Goal: Navigation & Orientation: Go to known website

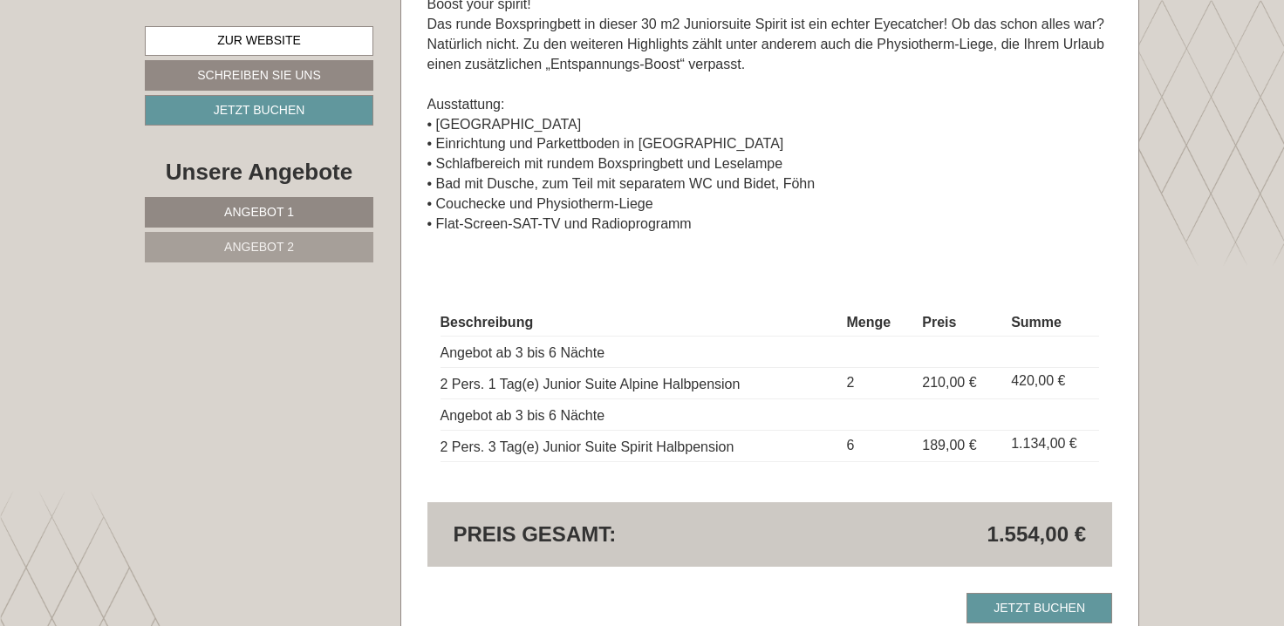
scroll to position [2180, 0]
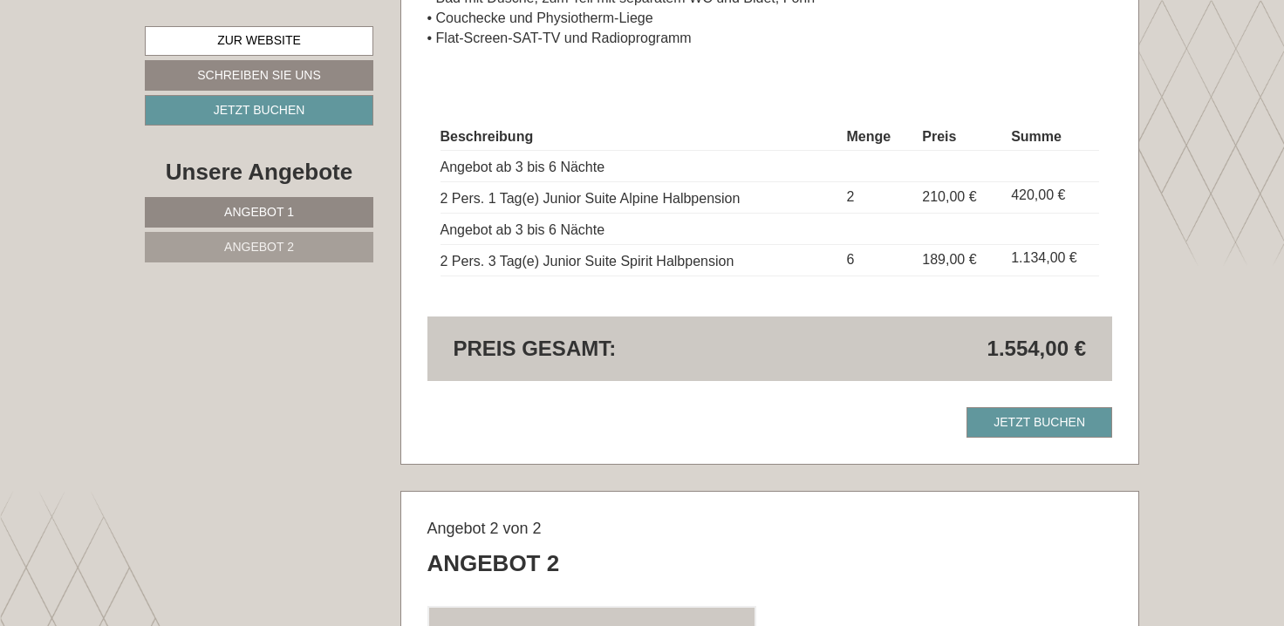
scroll to position [2093, 0]
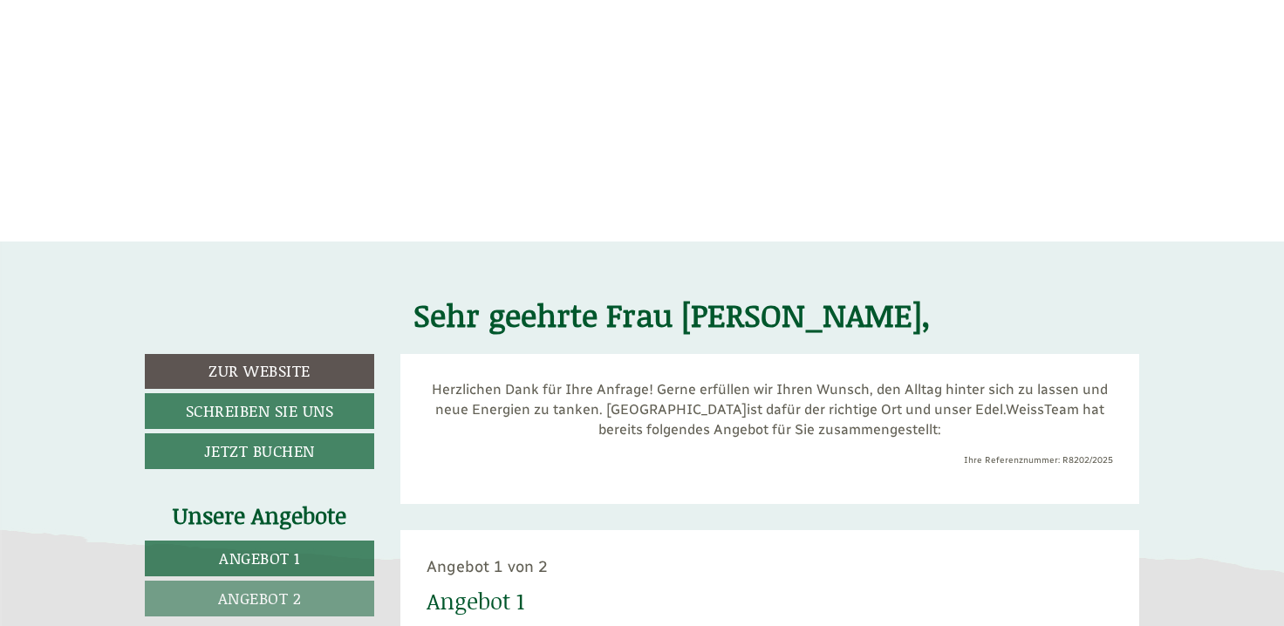
scroll to position [264, 0]
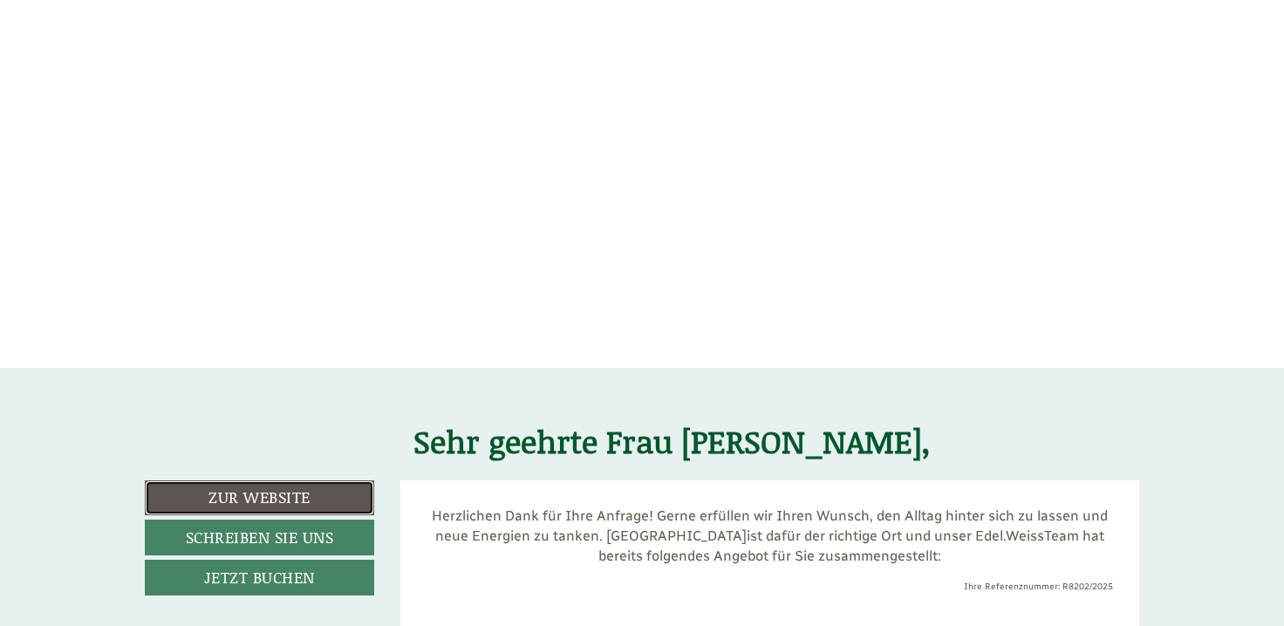
click at [261, 501] on link "Zur Website" at bounding box center [259, 497] width 229 height 35
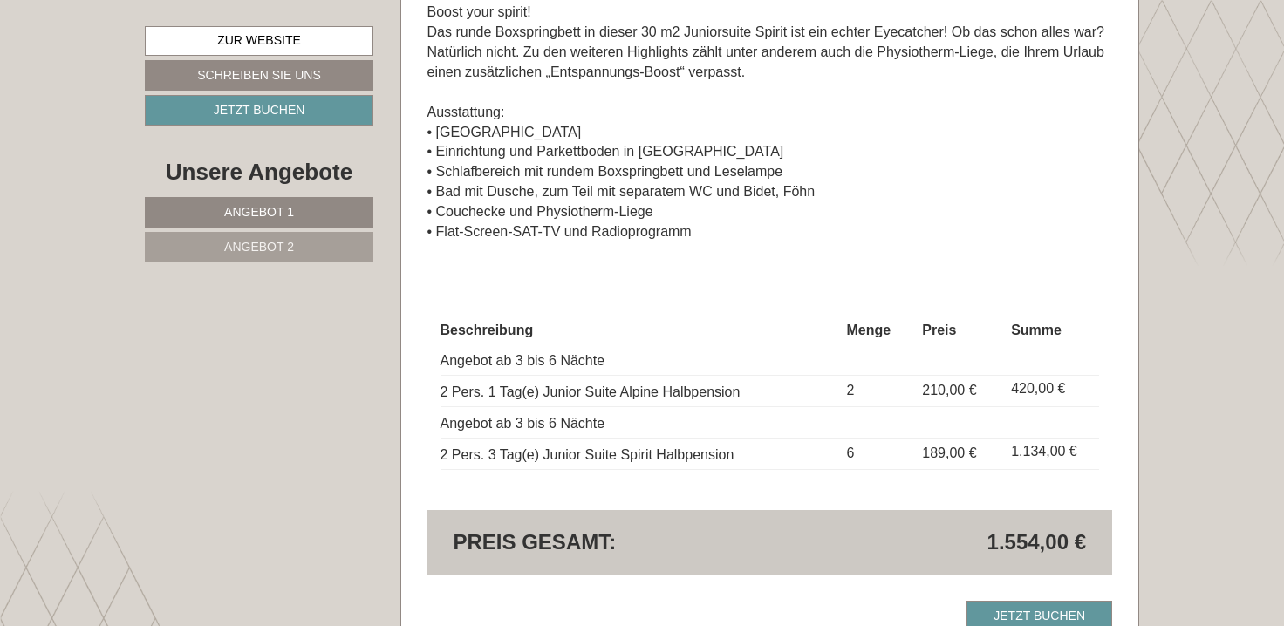
scroll to position [2180, 0]
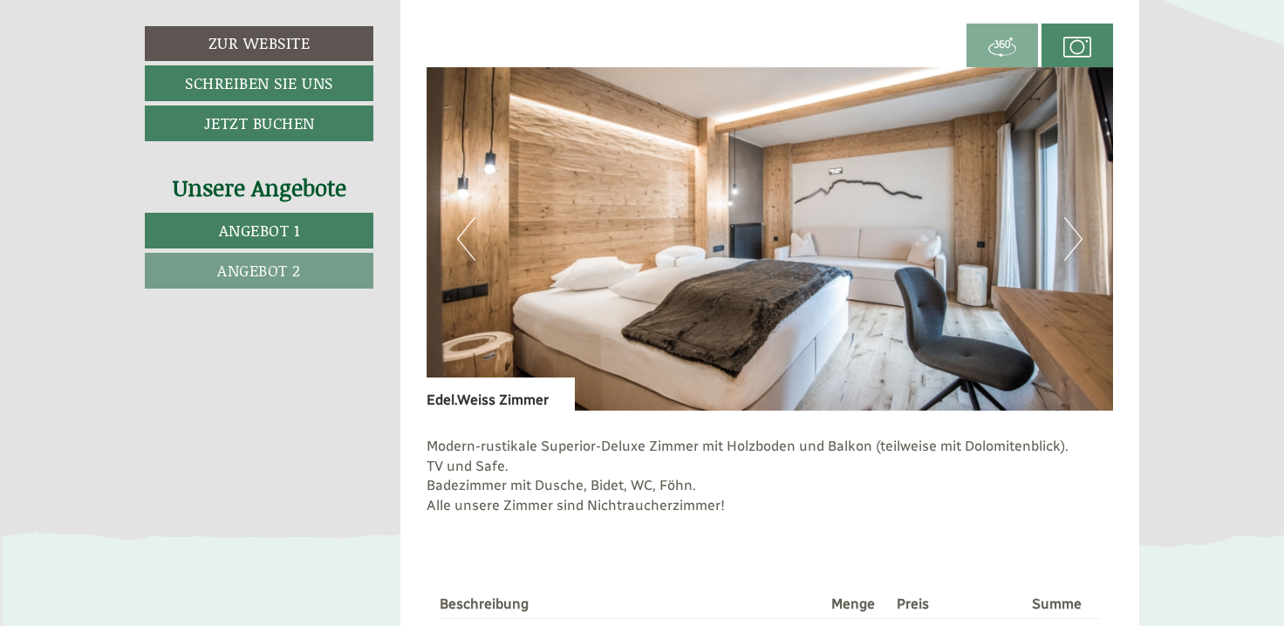
scroll to position [2267, 0]
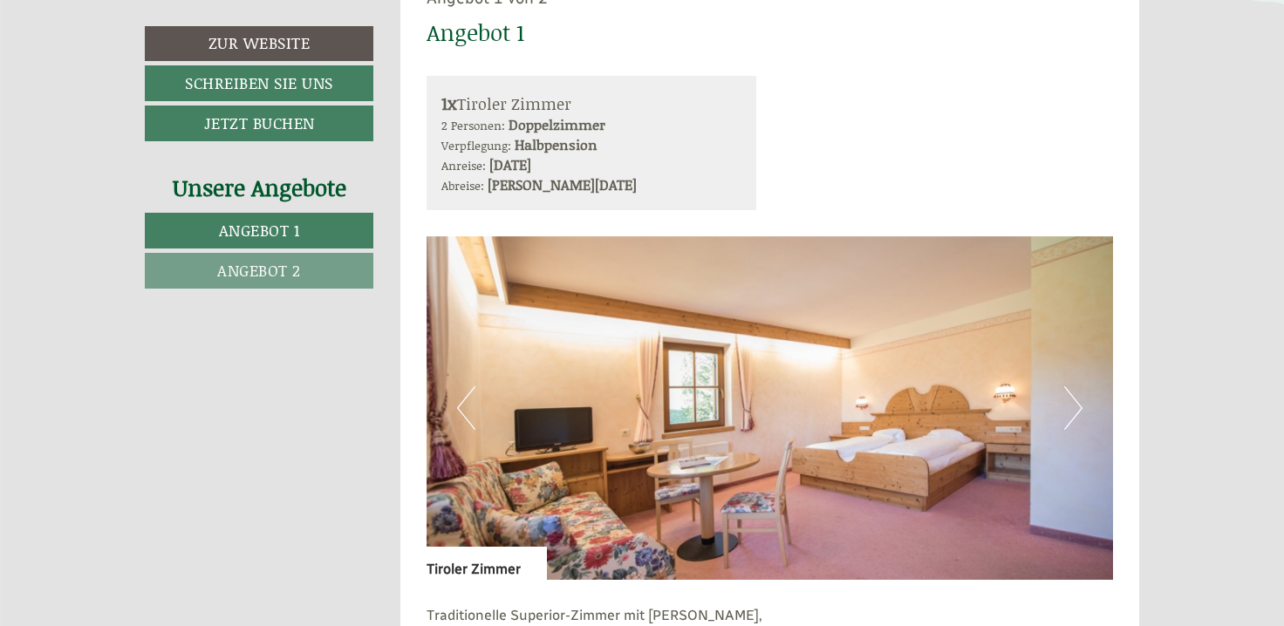
scroll to position [1046, 0]
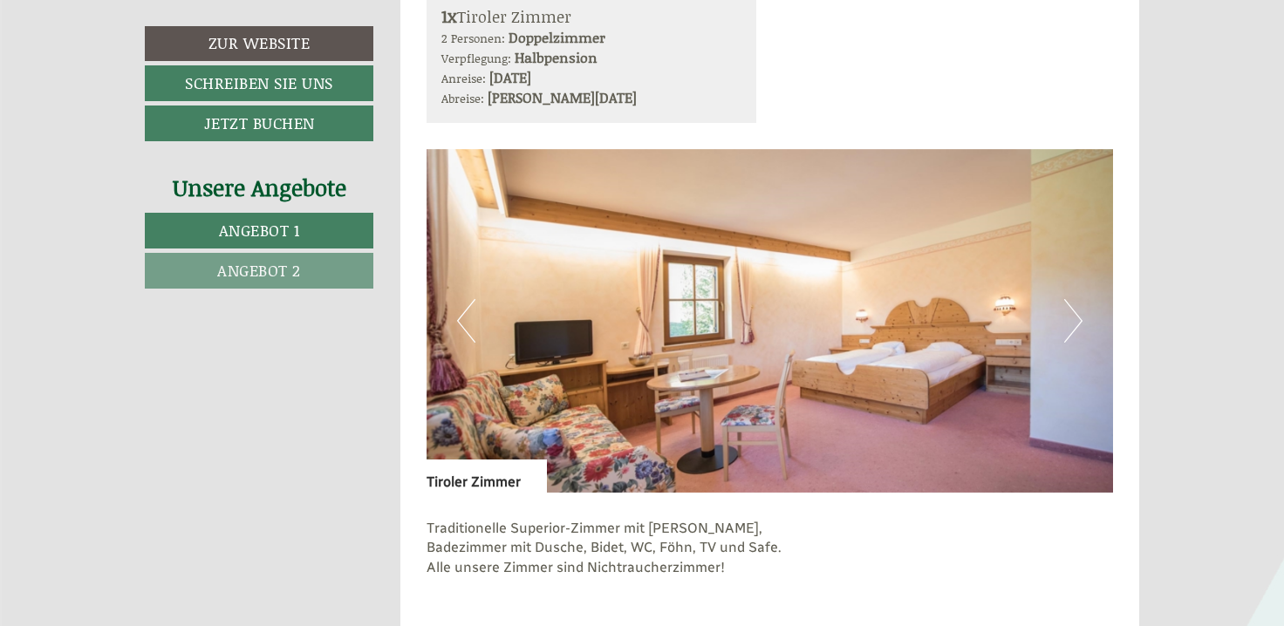
click at [1071, 323] on button "Next" at bounding box center [1073, 321] width 18 height 44
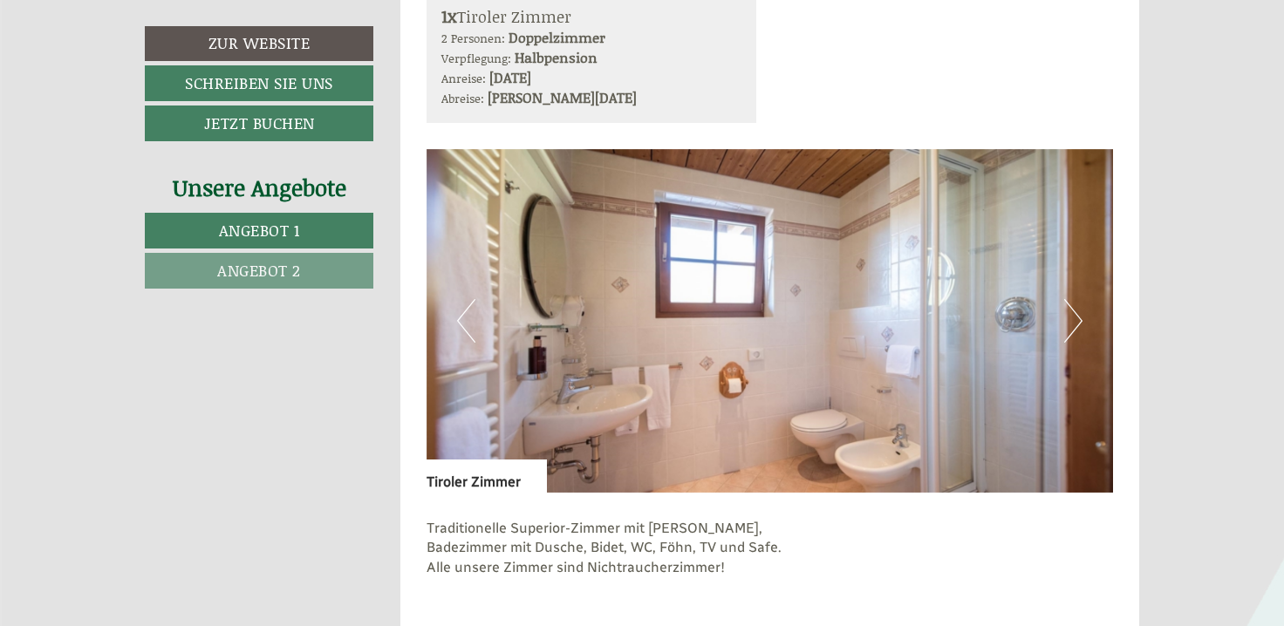
click at [1069, 323] on button "Next" at bounding box center [1073, 321] width 18 height 44
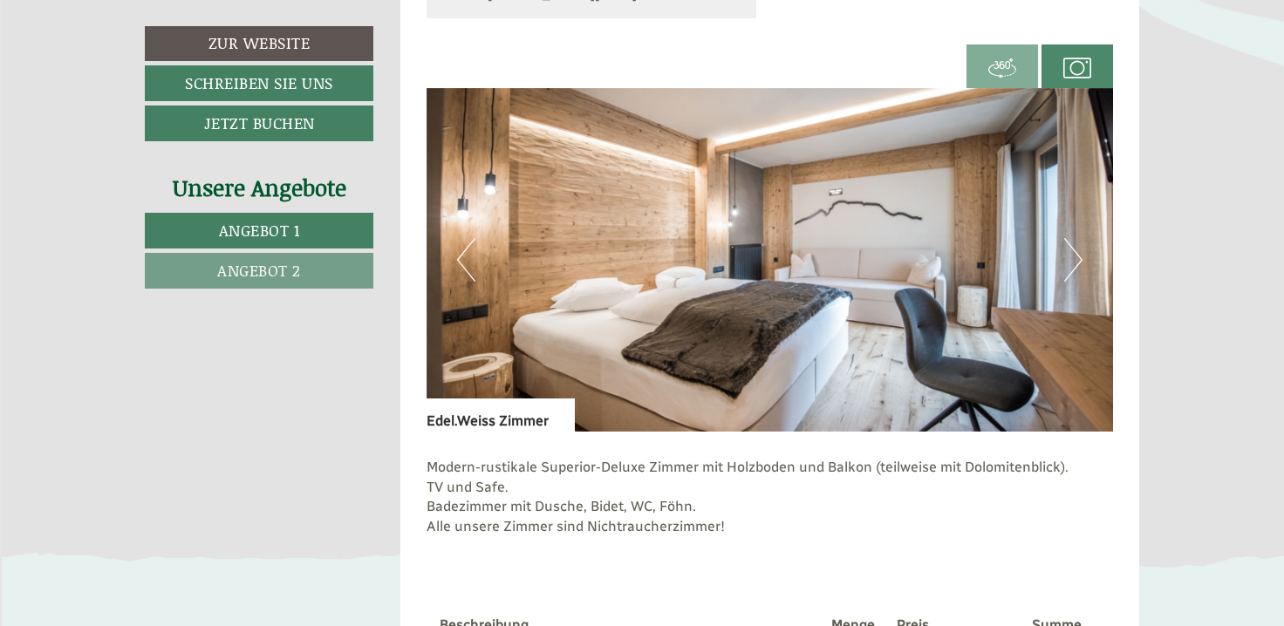
scroll to position [2267, 0]
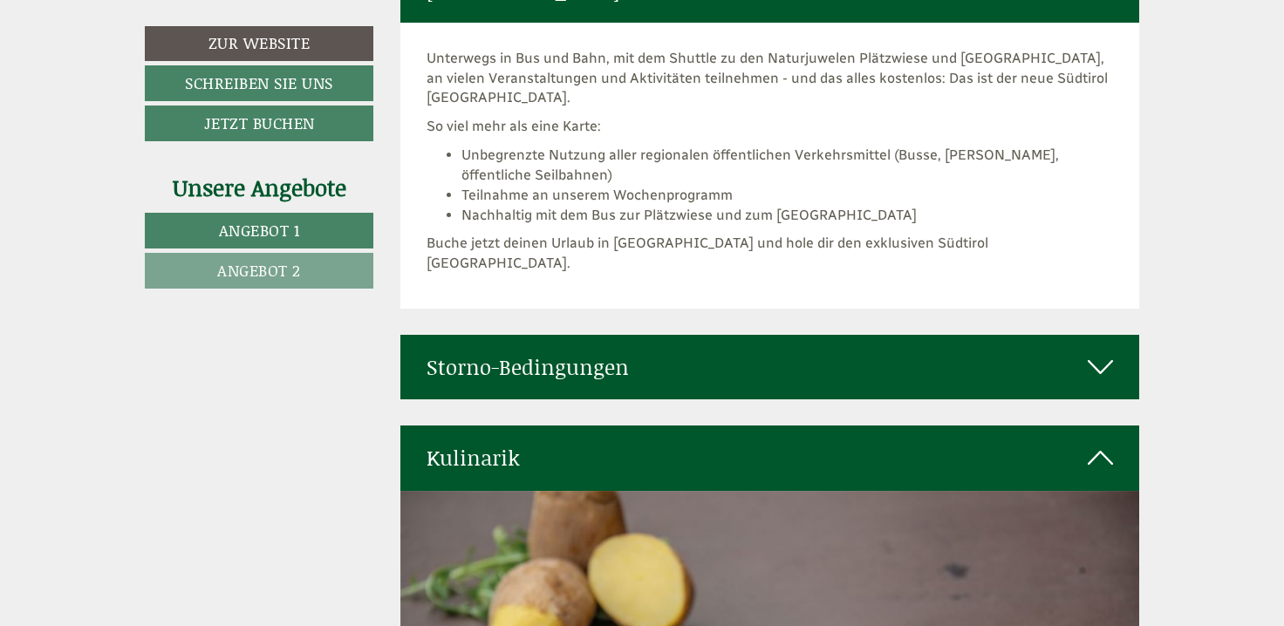
scroll to position [5406, 0]
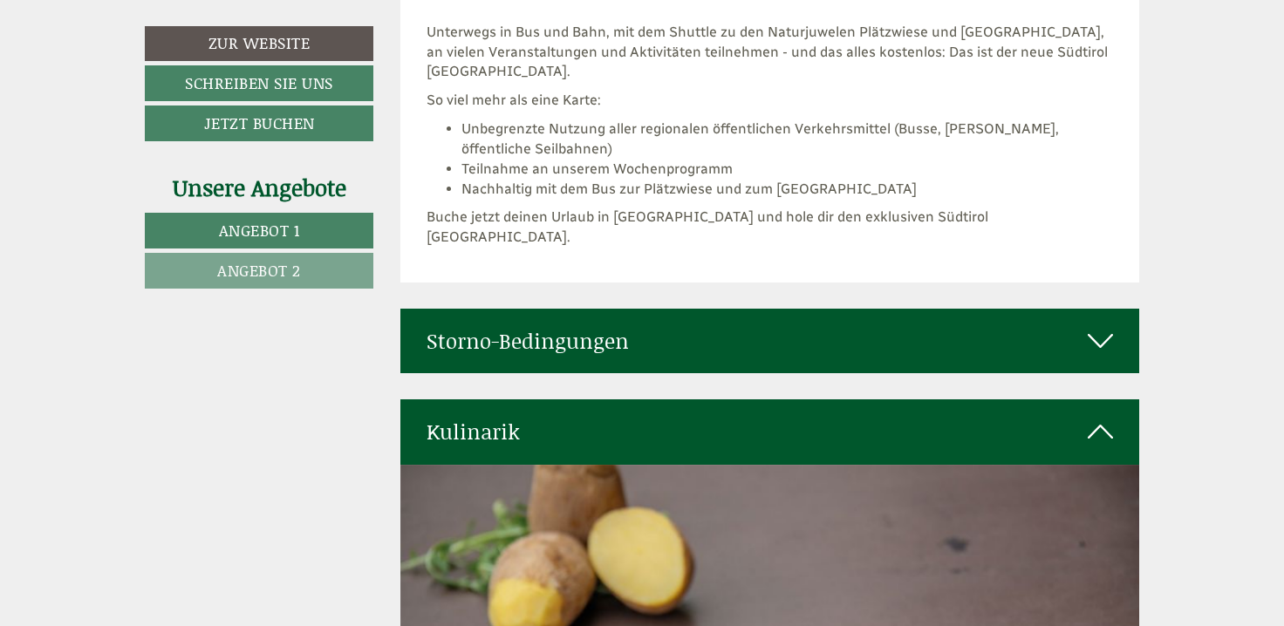
click at [1107, 326] on icon at bounding box center [1099, 341] width 25 height 30
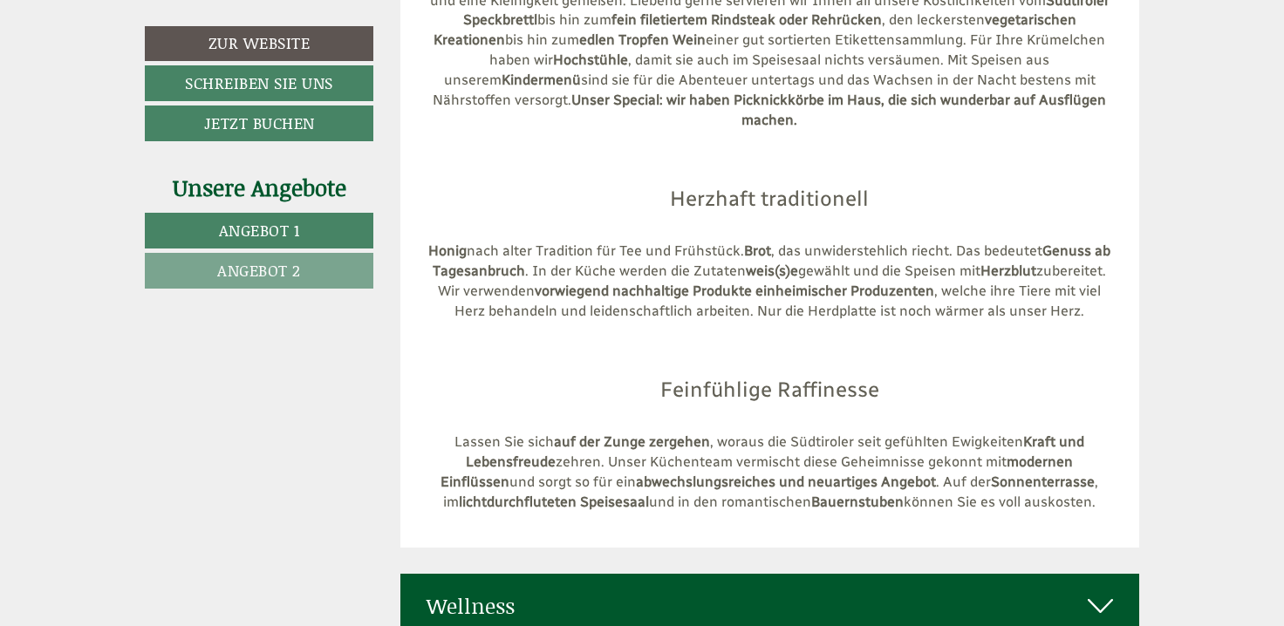
scroll to position [6889, 0]
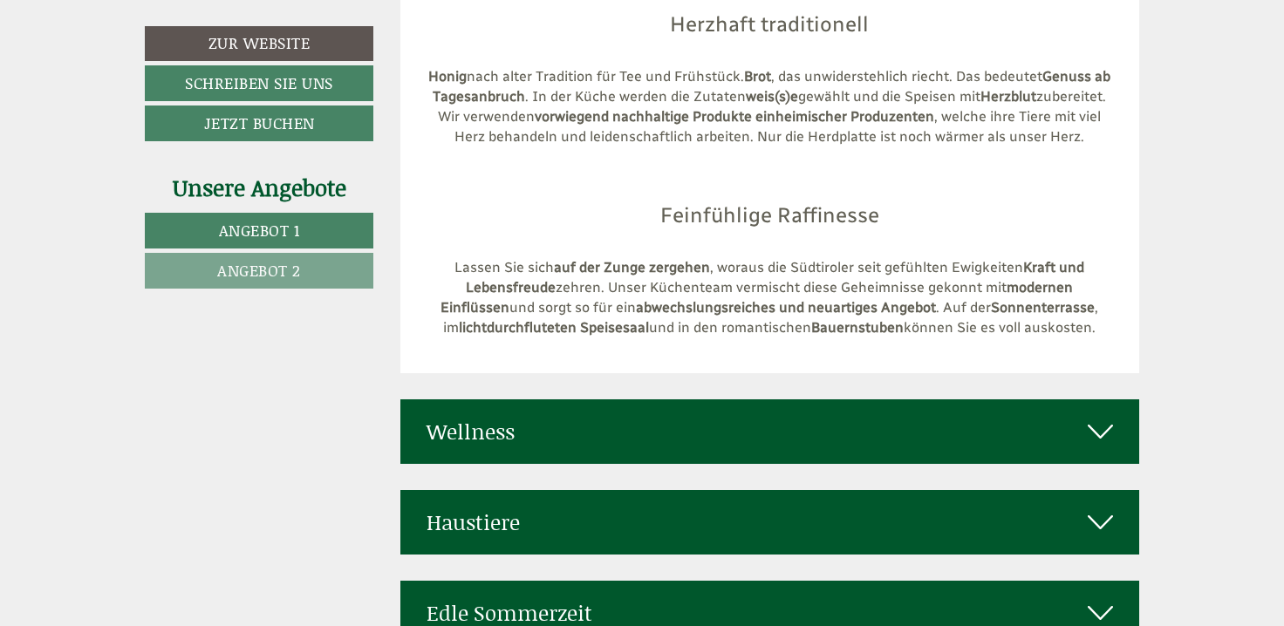
click at [1093, 417] on icon at bounding box center [1099, 432] width 25 height 30
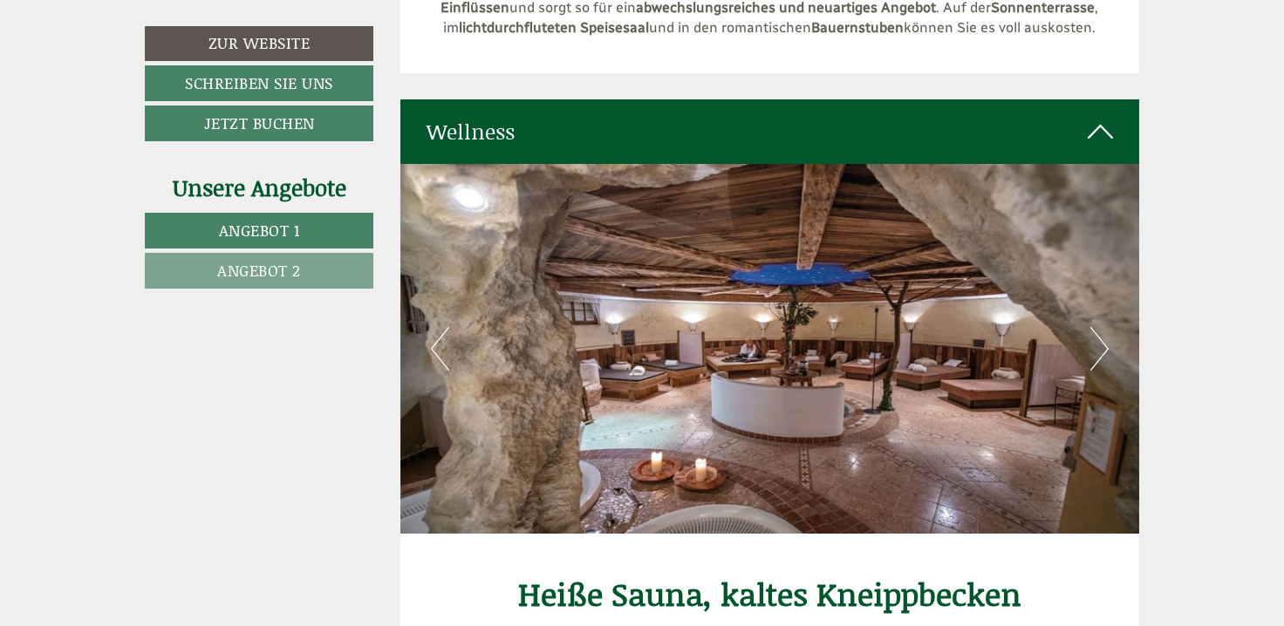
scroll to position [7150, 0]
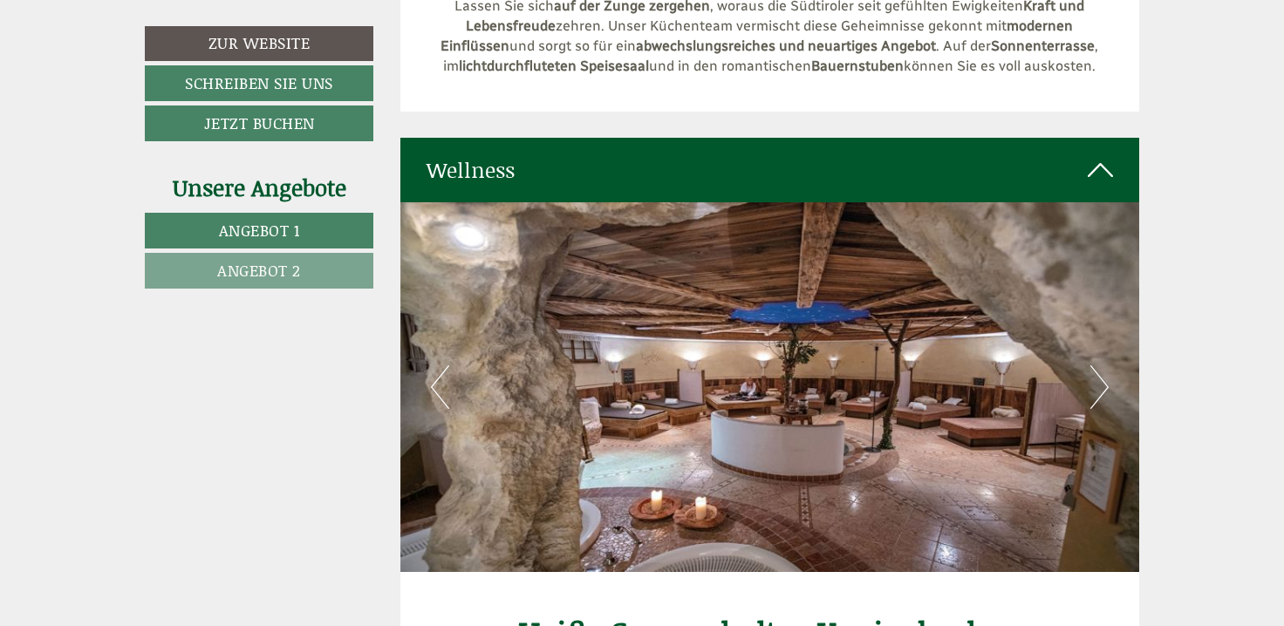
click at [1103, 365] on button "Next" at bounding box center [1099, 387] width 18 height 44
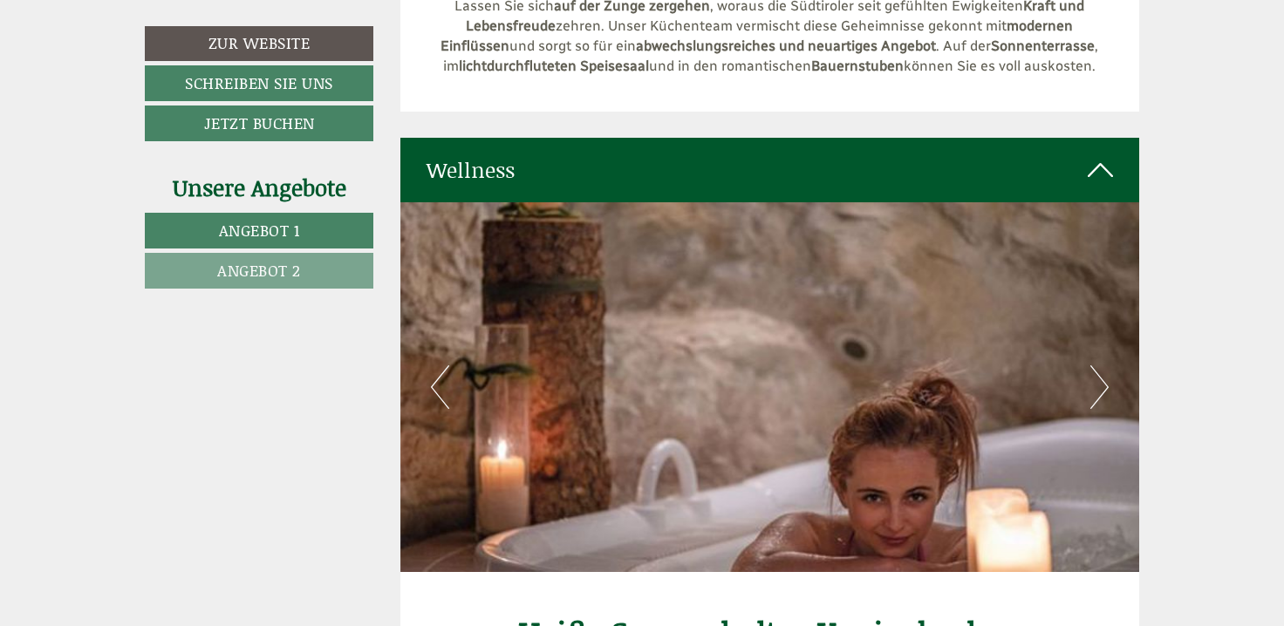
click at [1103, 365] on button "Next" at bounding box center [1099, 387] width 18 height 44
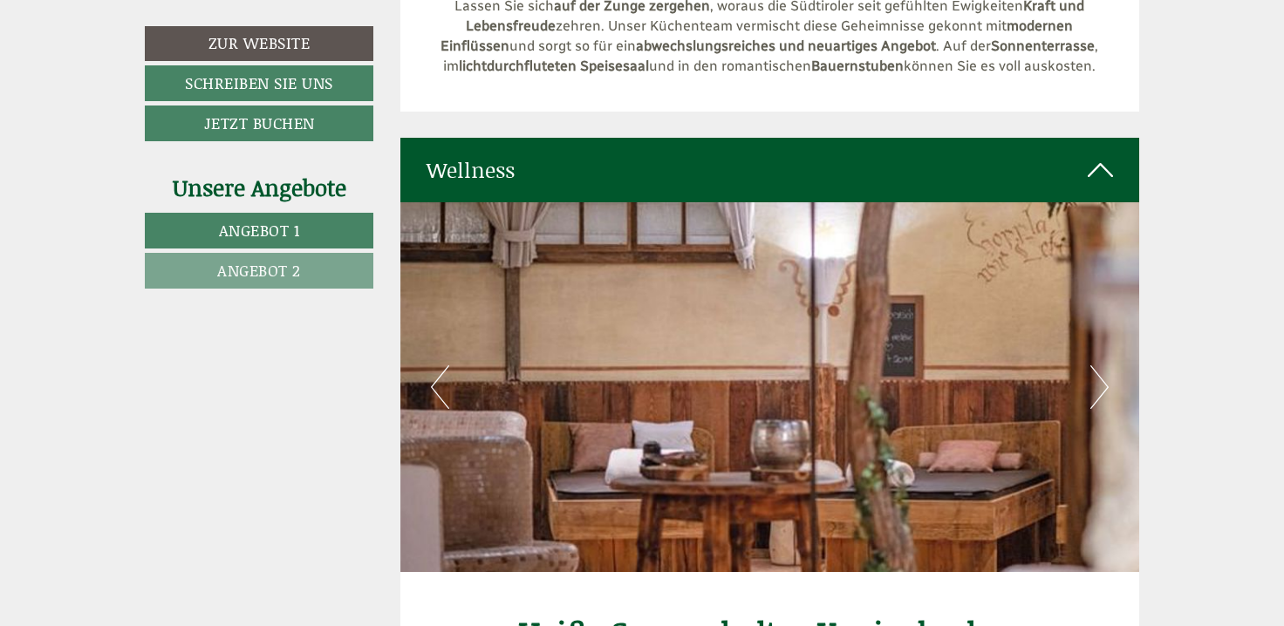
click at [1093, 365] on button "Next" at bounding box center [1099, 387] width 18 height 44
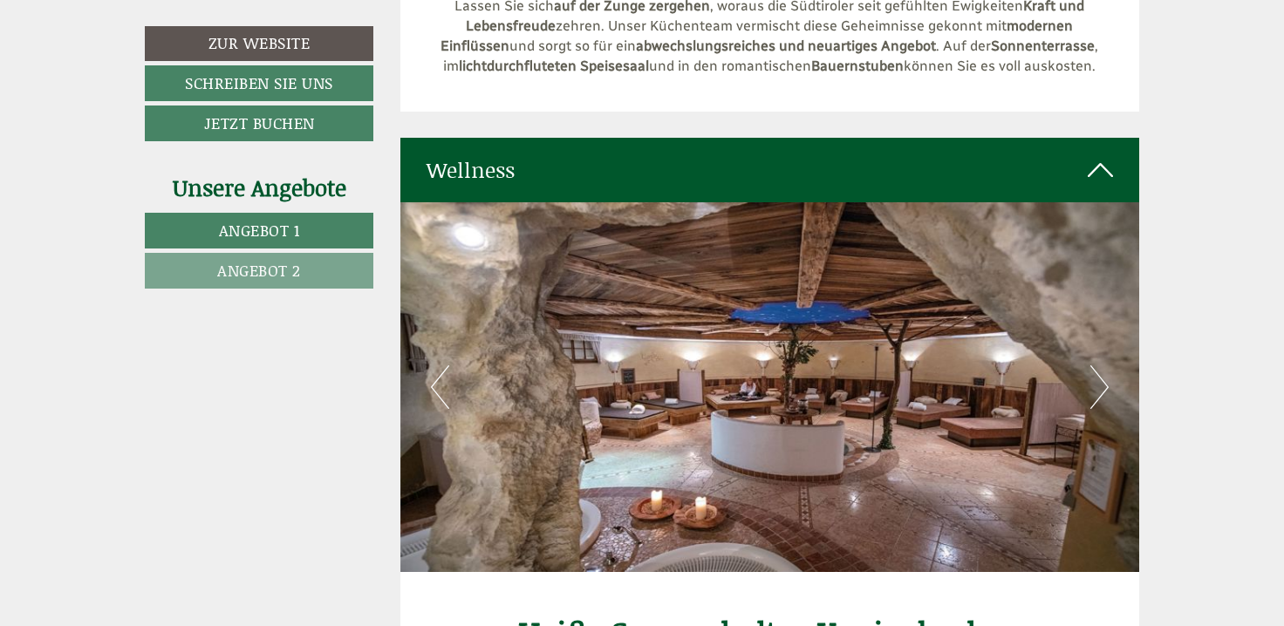
click at [1091, 365] on button "Next" at bounding box center [1099, 387] width 18 height 44
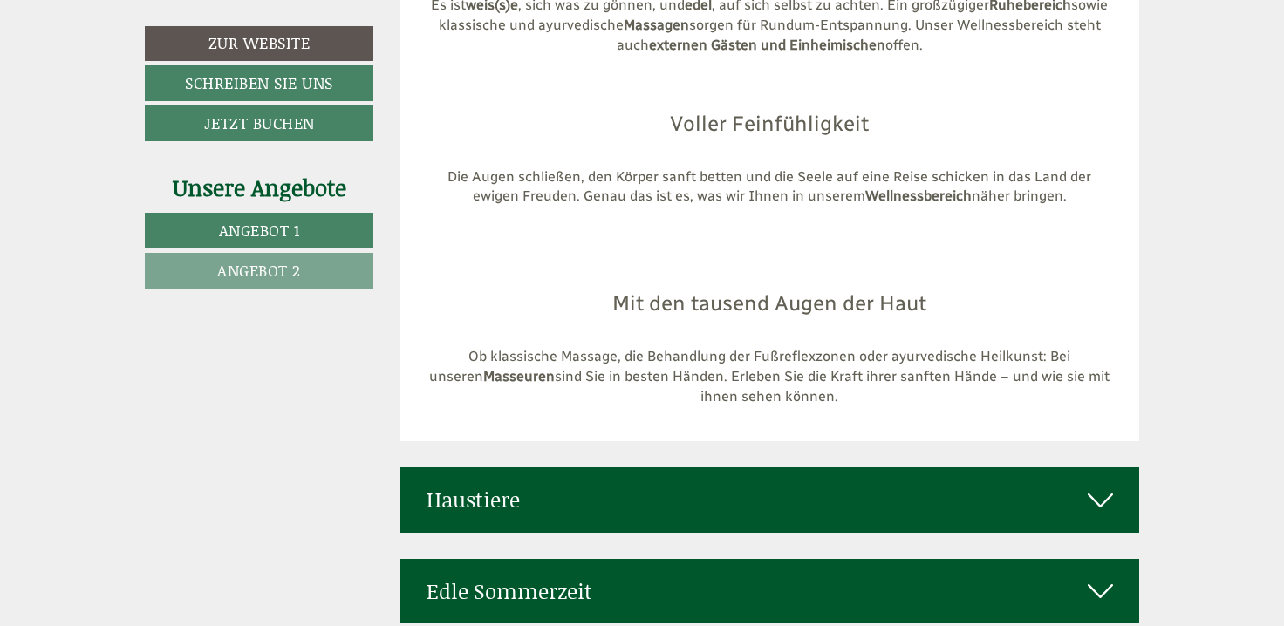
scroll to position [8022, 0]
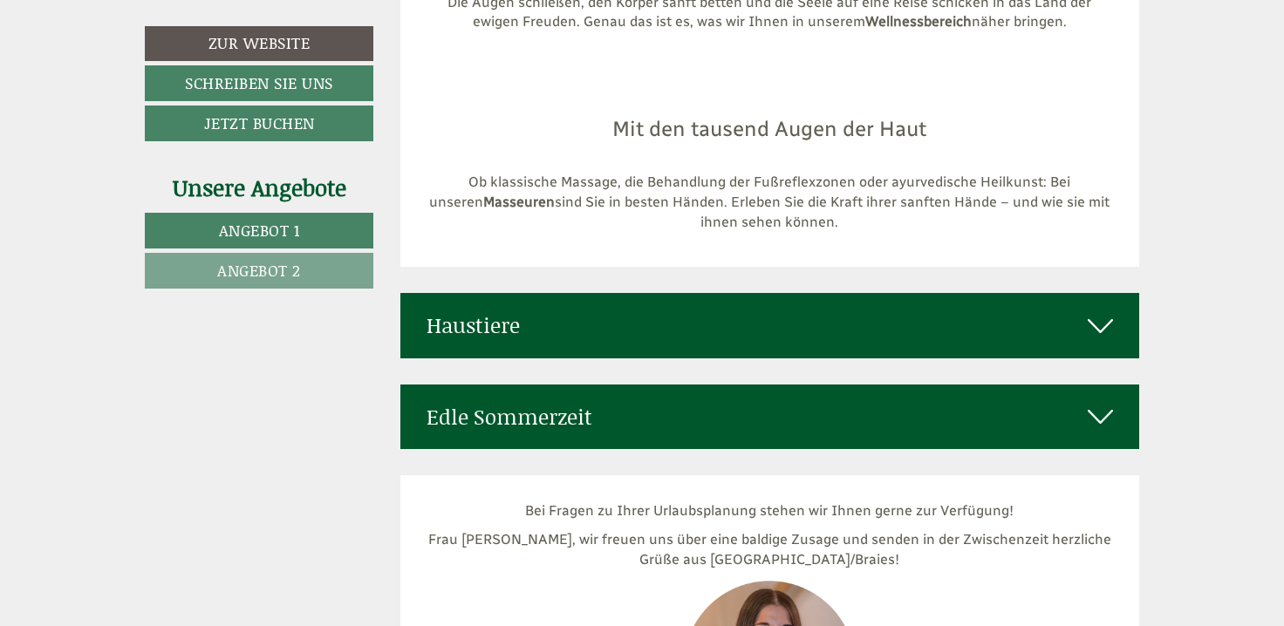
click at [1107, 402] on icon at bounding box center [1099, 417] width 25 height 30
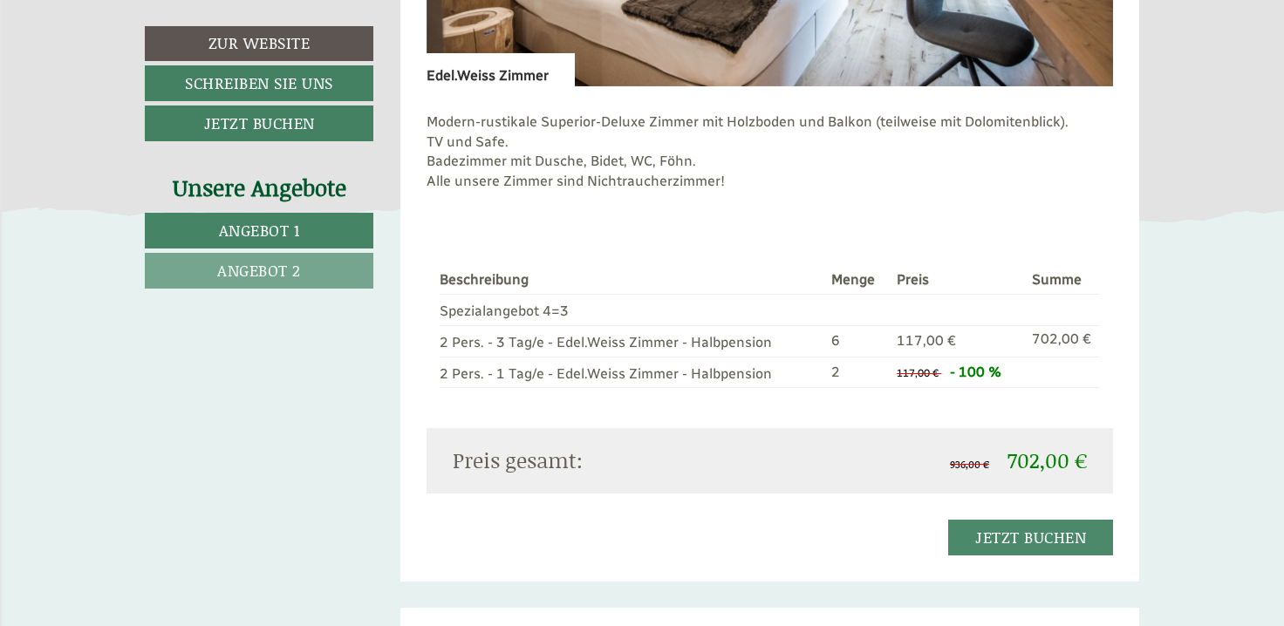
scroll to position [2354, 0]
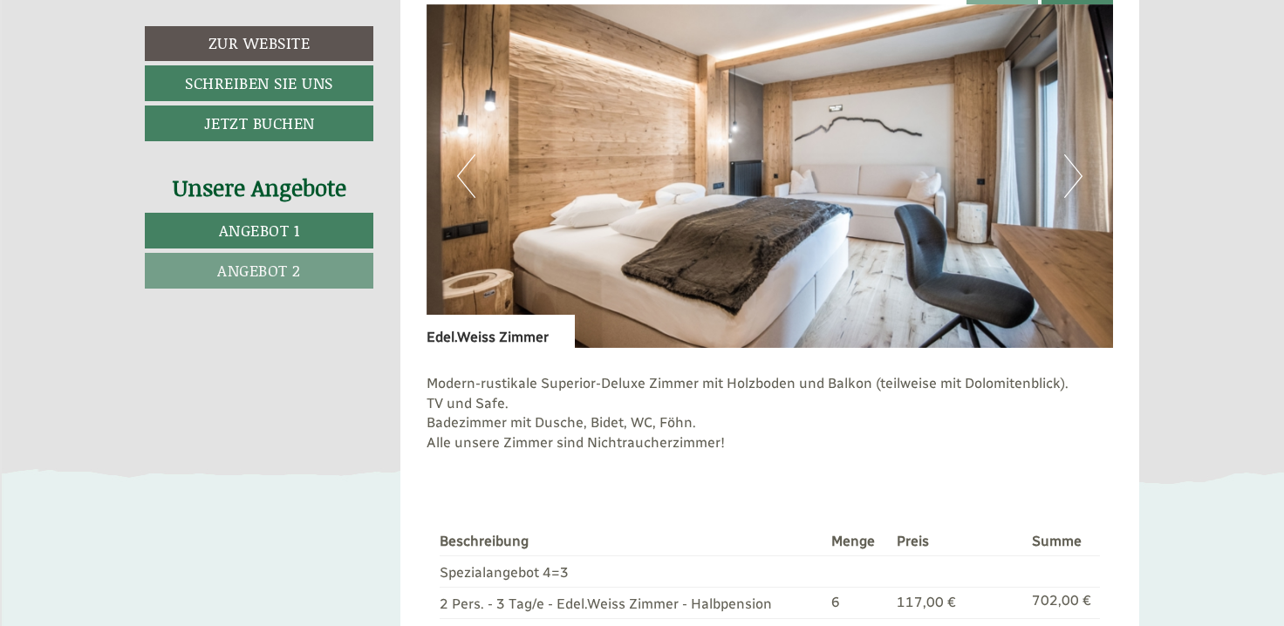
click at [1078, 184] on button "Next" at bounding box center [1073, 176] width 18 height 44
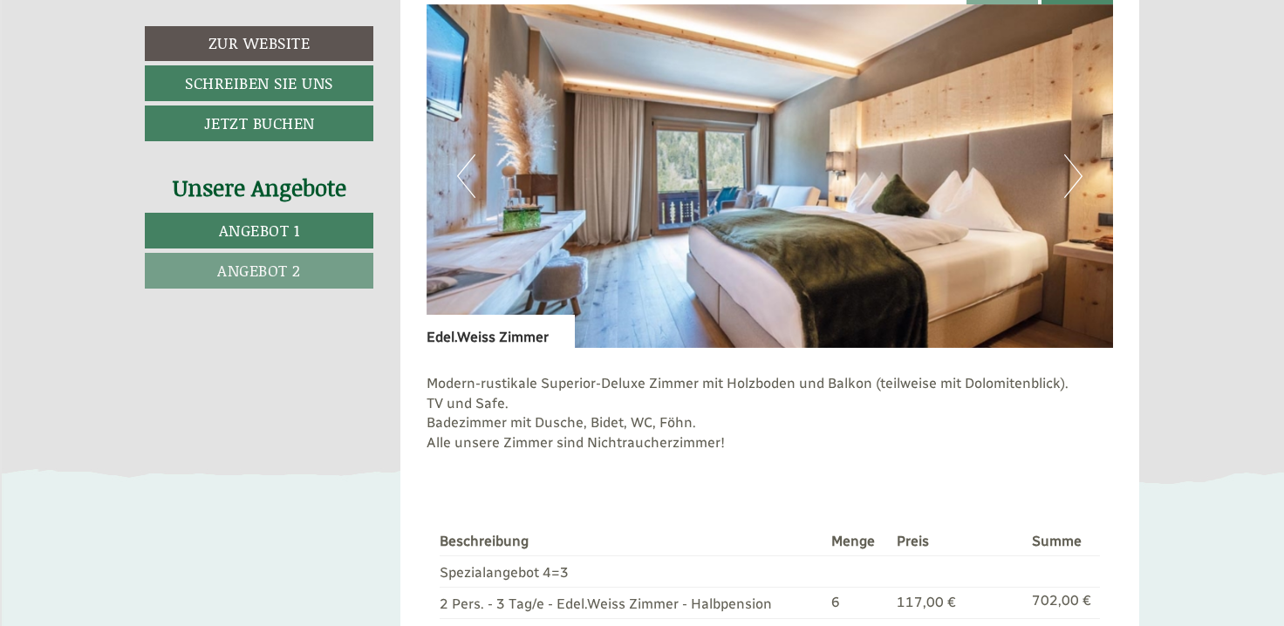
click at [1073, 182] on button "Next" at bounding box center [1073, 176] width 18 height 44
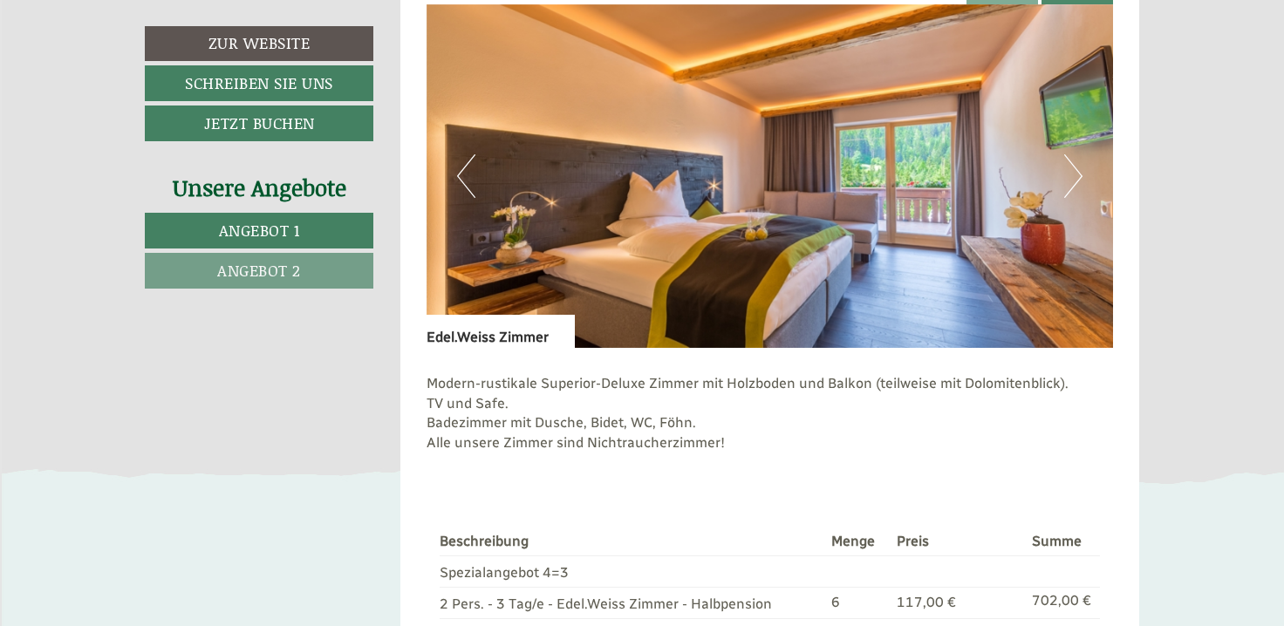
click at [1074, 184] on button "Next" at bounding box center [1073, 176] width 18 height 44
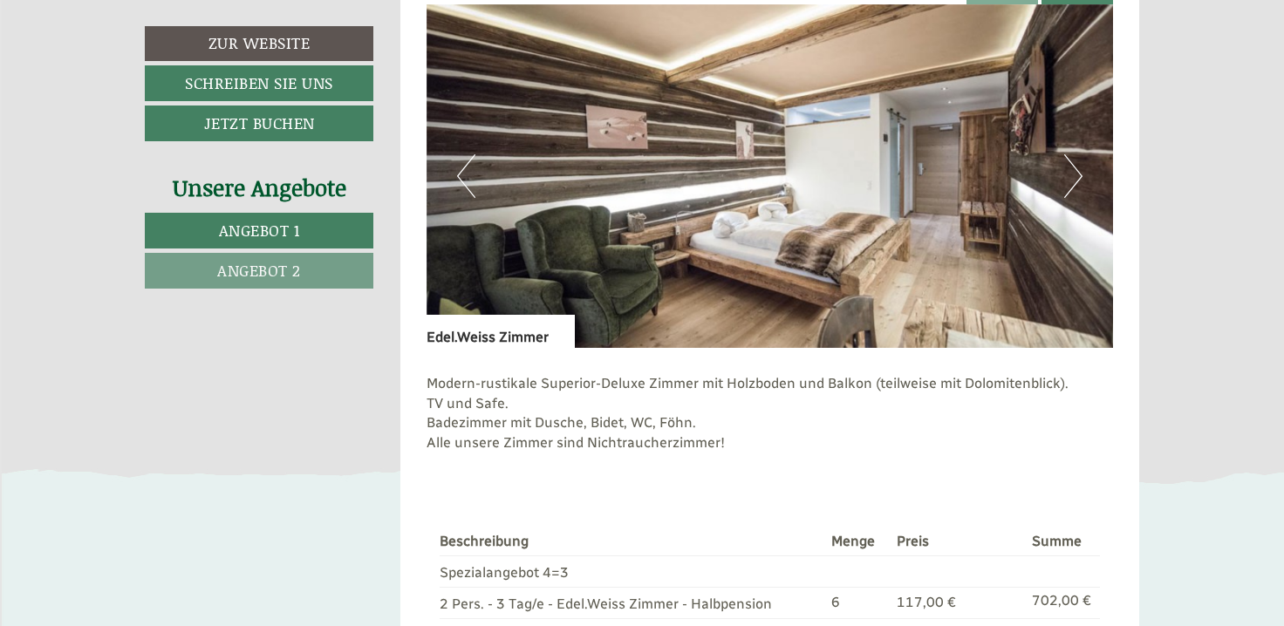
click at [1079, 190] on button "Next" at bounding box center [1073, 176] width 18 height 44
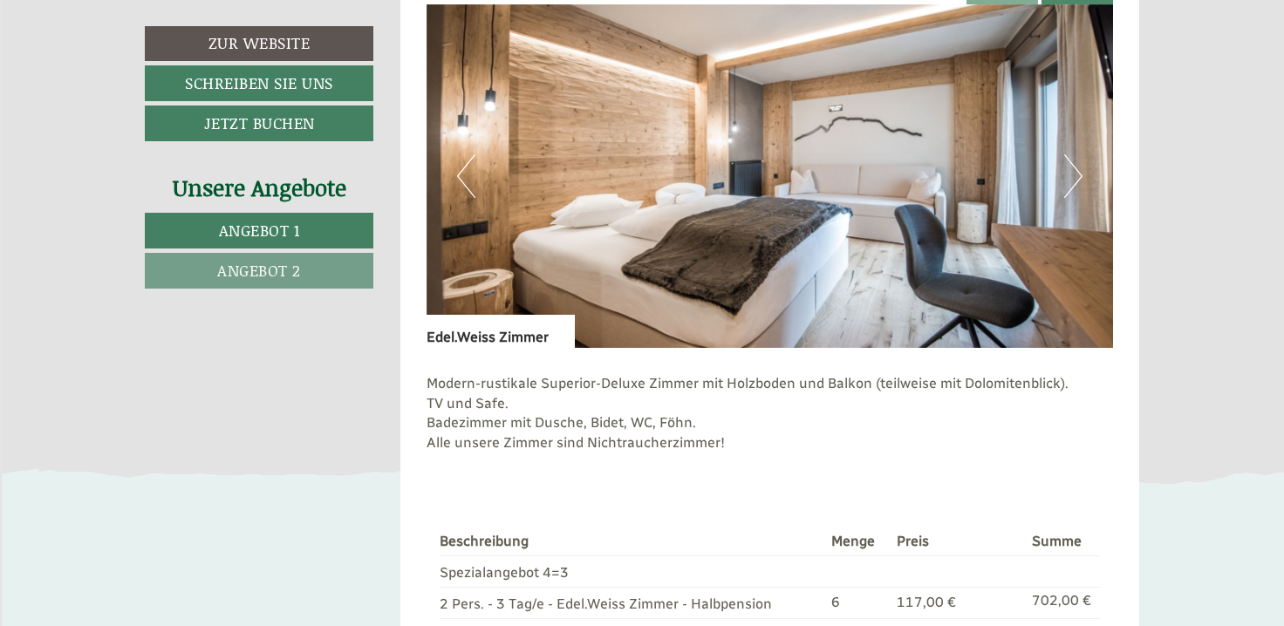
click at [1085, 201] on img at bounding box center [769, 176] width 687 height 344
click at [1072, 177] on button "Next" at bounding box center [1073, 176] width 18 height 44
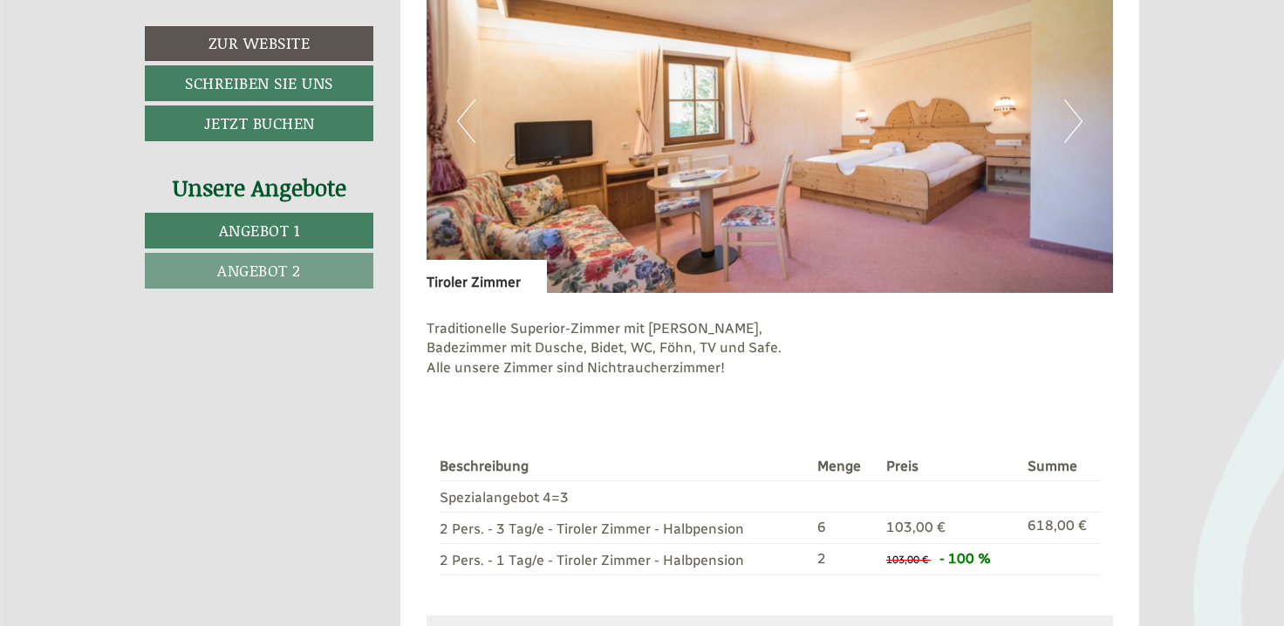
scroll to position [1221, 0]
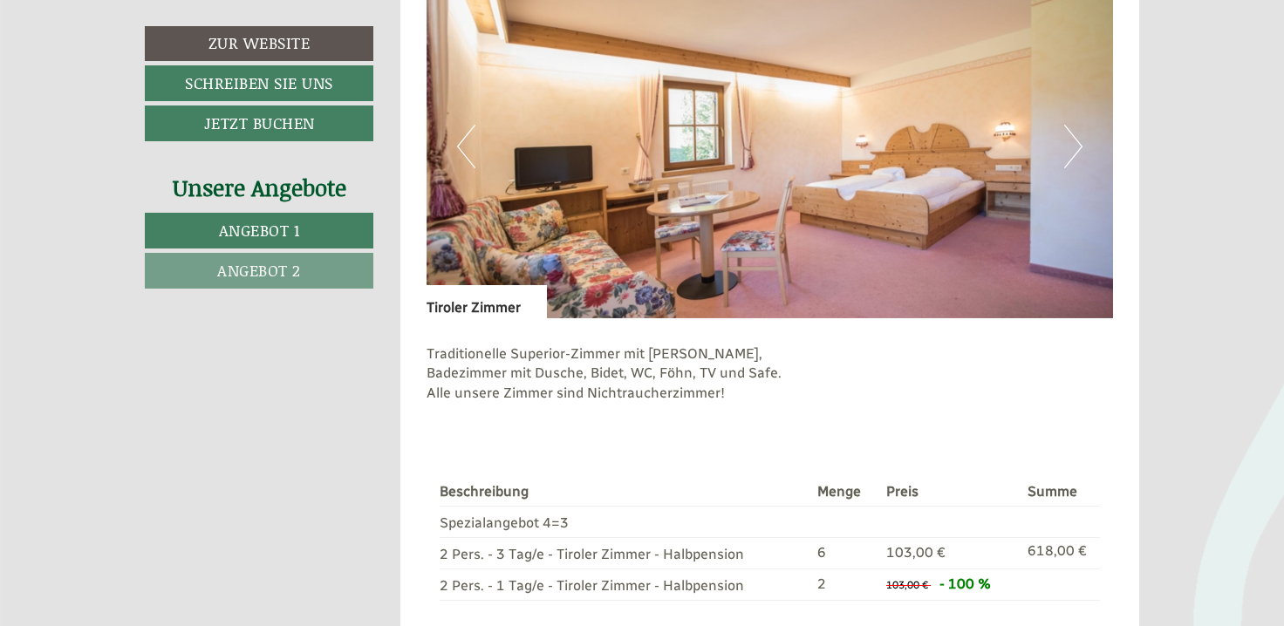
click at [1066, 152] on button "Next" at bounding box center [1073, 147] width 18 height 44
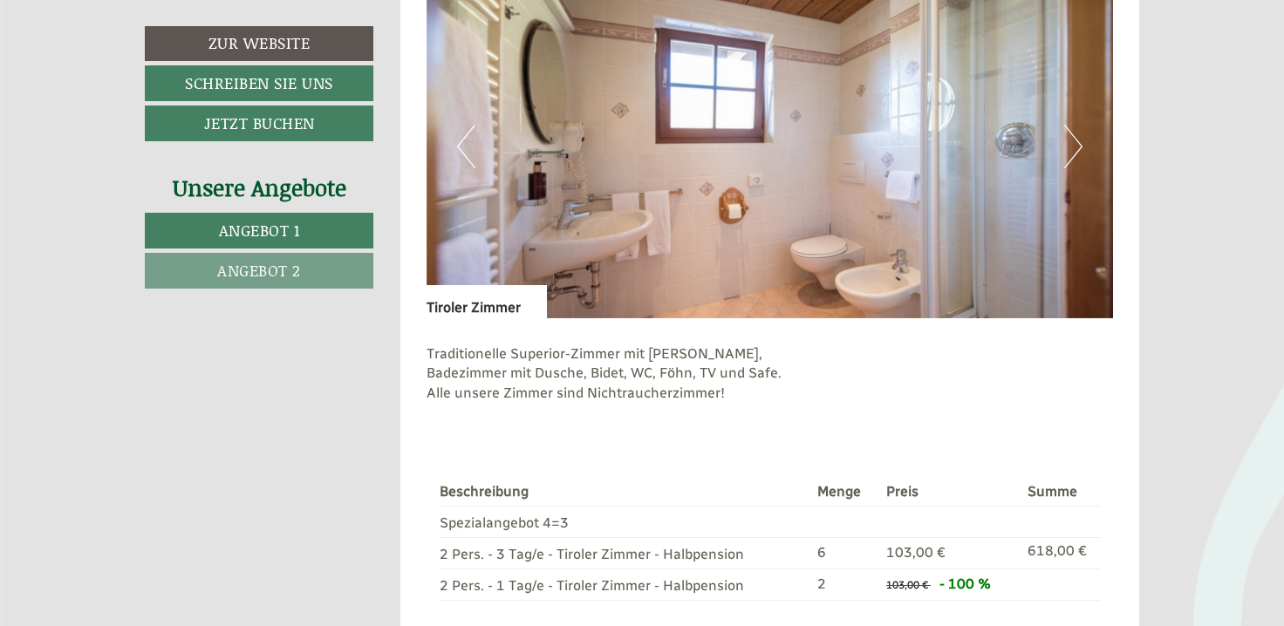
click at [1066, 152] on button "Next" at bounding box center [1073, 147] width 18 height 44
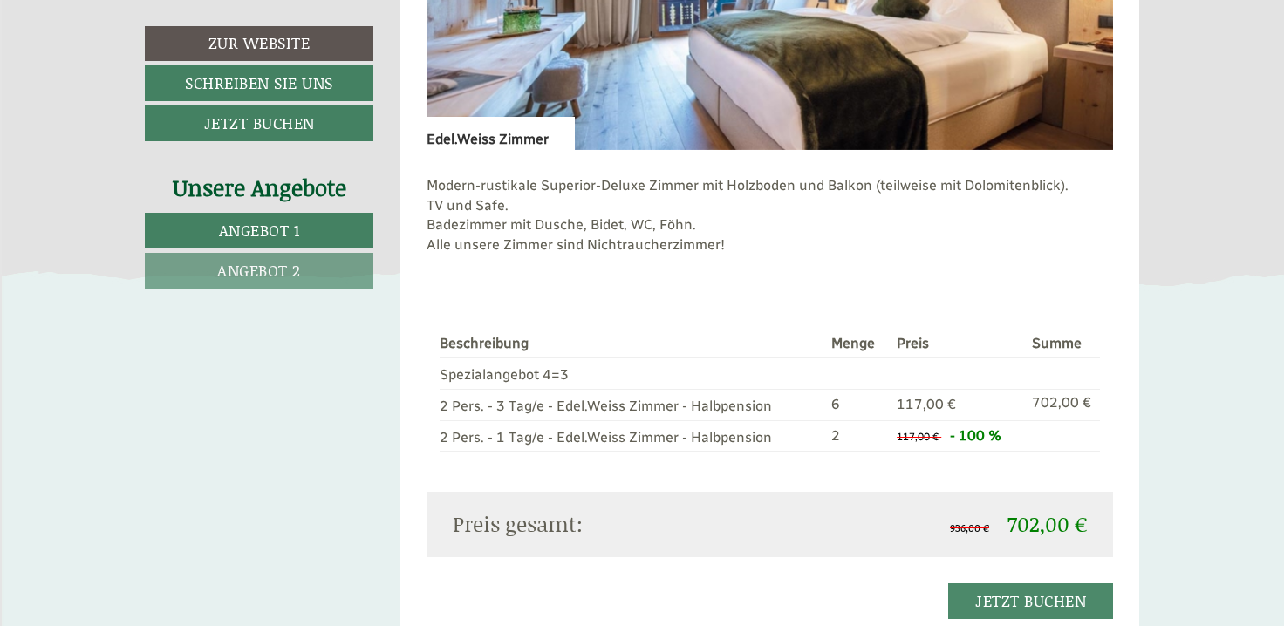
scroll to position [2442, 0]
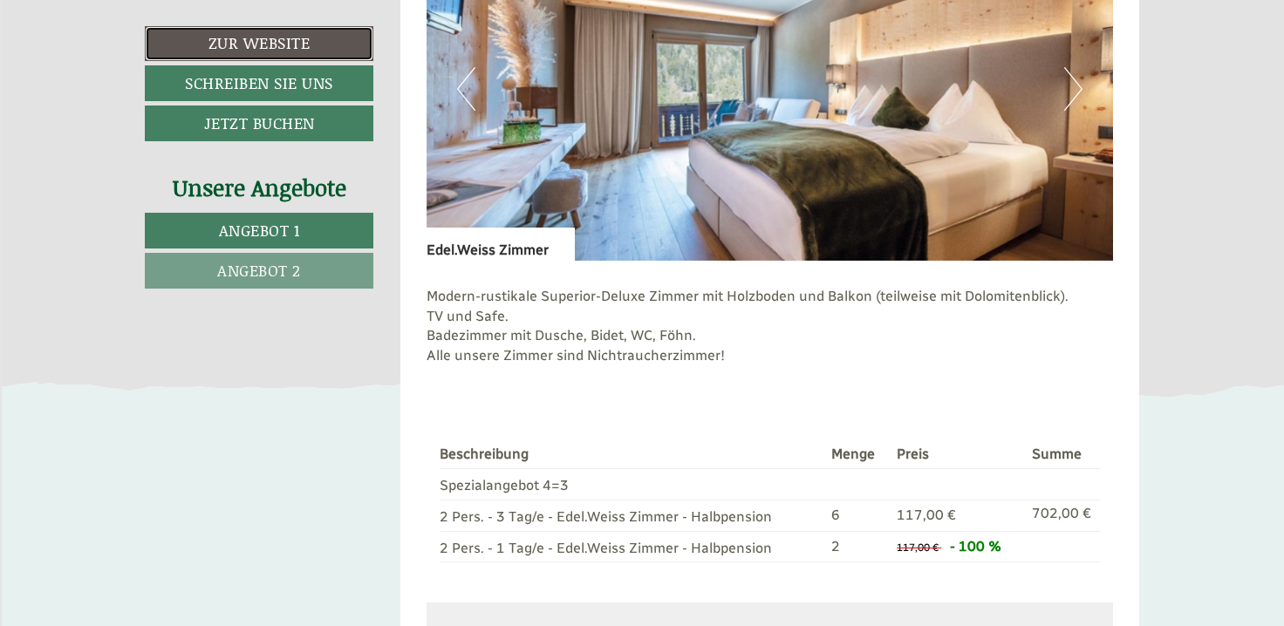
click at [260, 51] on link "Zur Website" at bounding box center [259, 43] width 228 height 35
